Goal: Task Accomplishment & Management: Manage account settings

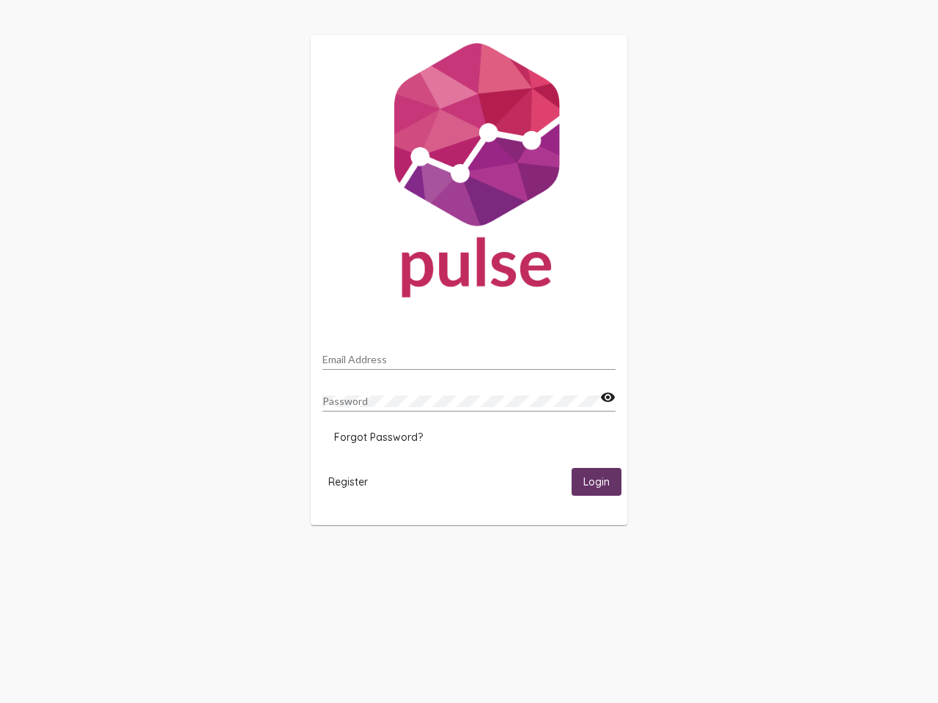
click at [469, 355] on input "Email Address" at bounding box center [468, 360] width 293 height 12
click at [607, 398] on mat-icon "visibility" at bounding box center [607, 398] width 15 height 18
click at [378, 437] on span "Forgot Password?" at bounding box center [378, 437] width 89 height 13
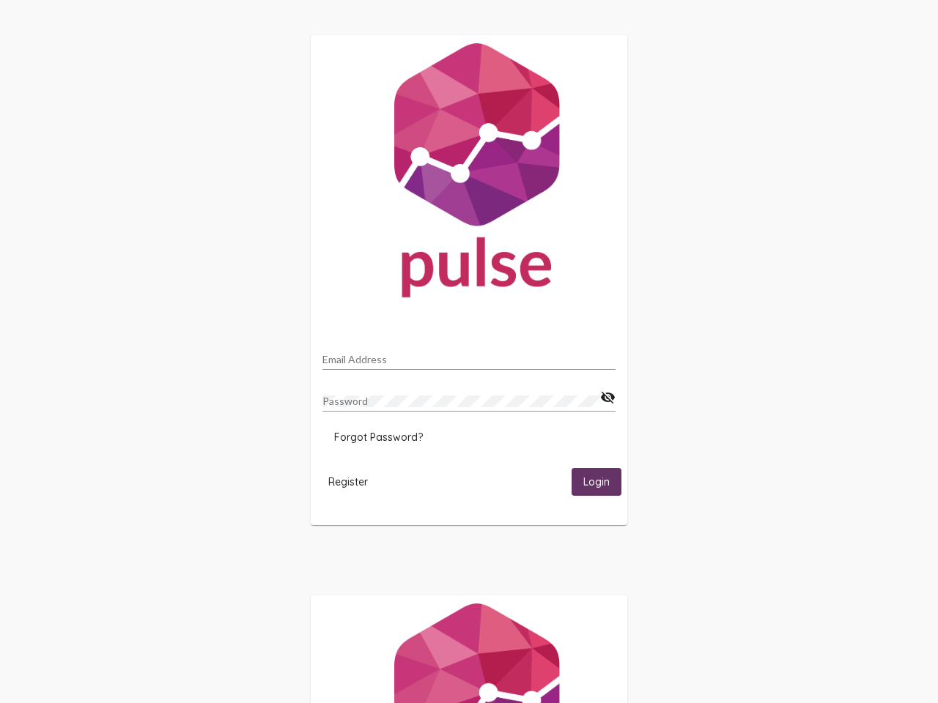
click at [348, 481] on span "Register" at bounding box center [348, 482] width 40 height 13
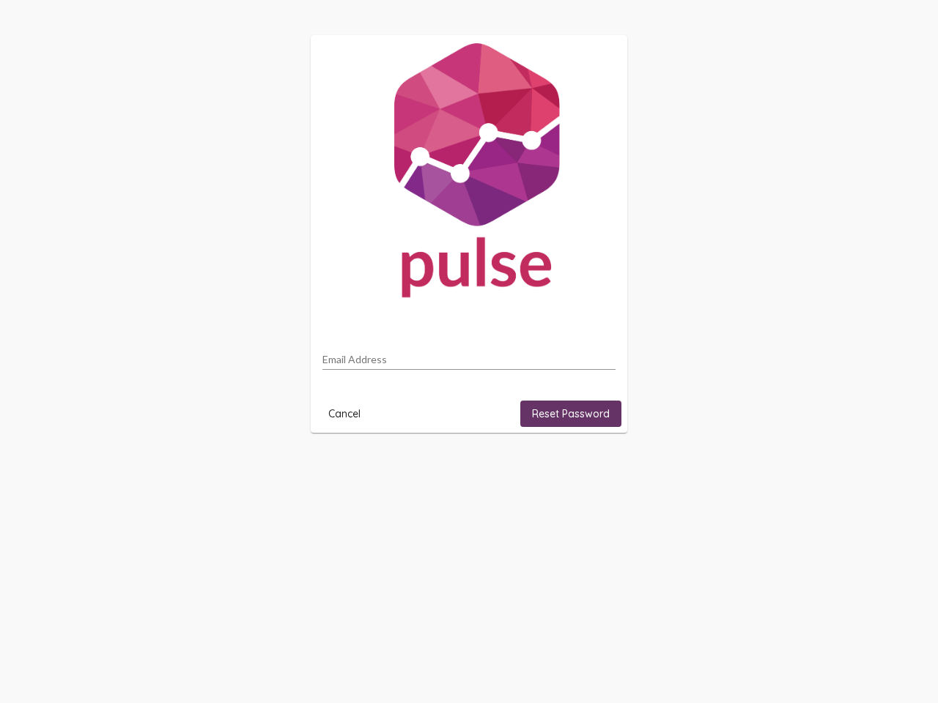
click at [596, 468] on html "Email Address Cancel Reset Password" at bounding box center [469, 234] width 938 height 468
